Goal: Browse casually

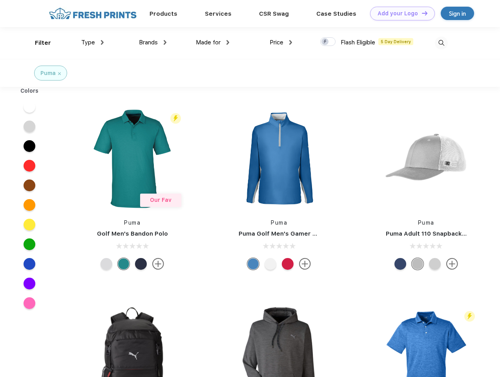
click at [400, 13] on link "Add your Logo Design Tool" at bounding box center [402, 14] width 65 height 14
click at [0, 0] on div "Design Tool" at bounding box center [0, 0] width 0 height 0
click at [421, 13] on link "Add your Logo Design Tool" at bounding box center [402, 14] width 65 height 14
click at [38, 43] on div "Filter" at bounding box center [43, 42] width 16 height 9
click at [93, 42] on span "Type" at bounding box center [88, 42] width 14 height 7
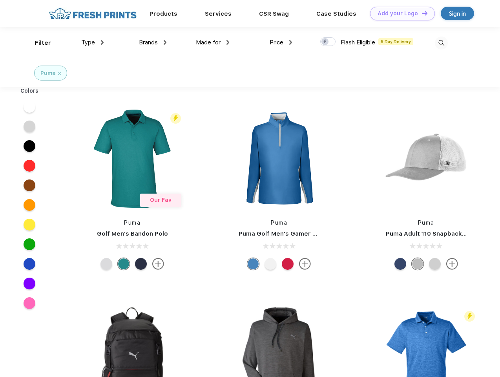
click at [153, 42] on span "Brands" at bounding box center [148, 42] width 19 height 7
click at [213, 42] on span "Made for" at bounding box center [208, 42] width 25 height 7
click at [281, 42] on span "Price" at bounding box center [277, 42] width 14 height 7
click at [328, 42] on div at bounding box center [327, 41] width 15 height 9
click at [325, 42] on input "checkbox" at bounding box center [322, 39] width 5 height 5
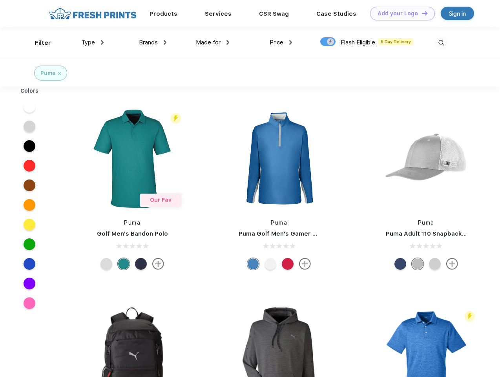
click at [441, 43] on img at bounding box center [441, 43] width 13 height 13
